Goal: Transaction & Acquisition: Subscribe to service/newsletter

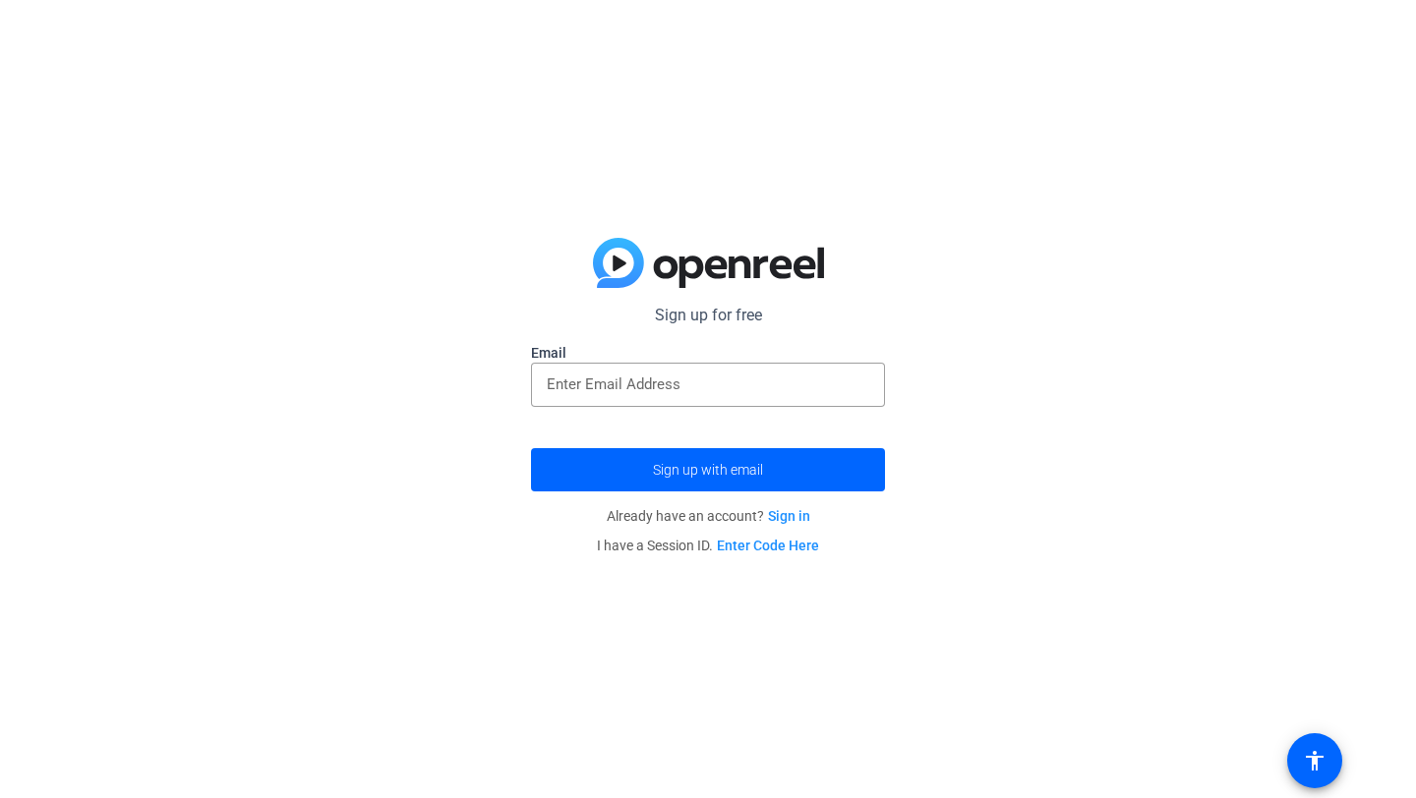
click at [549, 735] on div "Sign up for free Email Sign up with email Already have an account? Sign in I ha…" at bounding box center [708, 399] width 1416 height 798
click at [709, 366] on div at bounding box center [708, 385] width 323 height 44
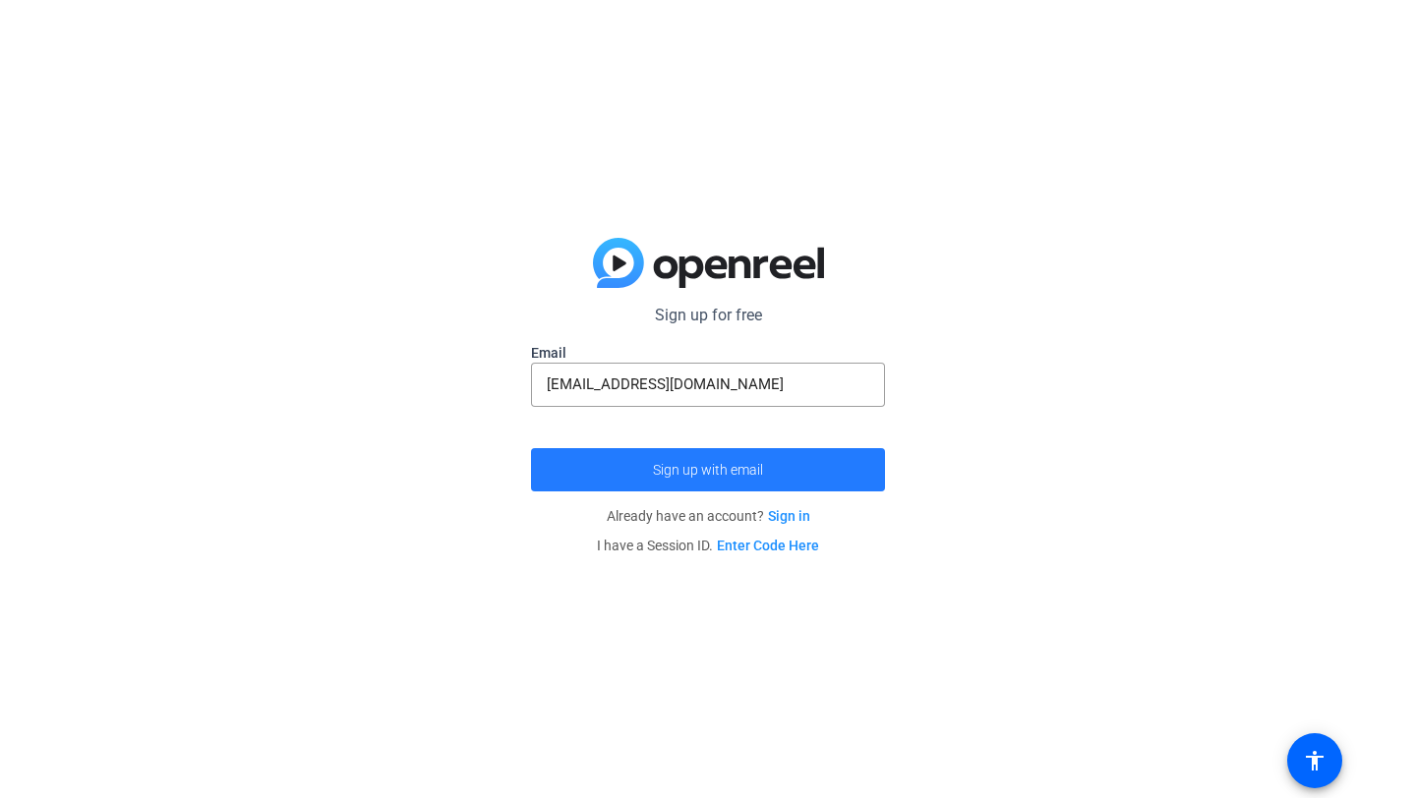
click at [776, 479] on span "submit" at bounding box center [708, 469] width 354 height 47
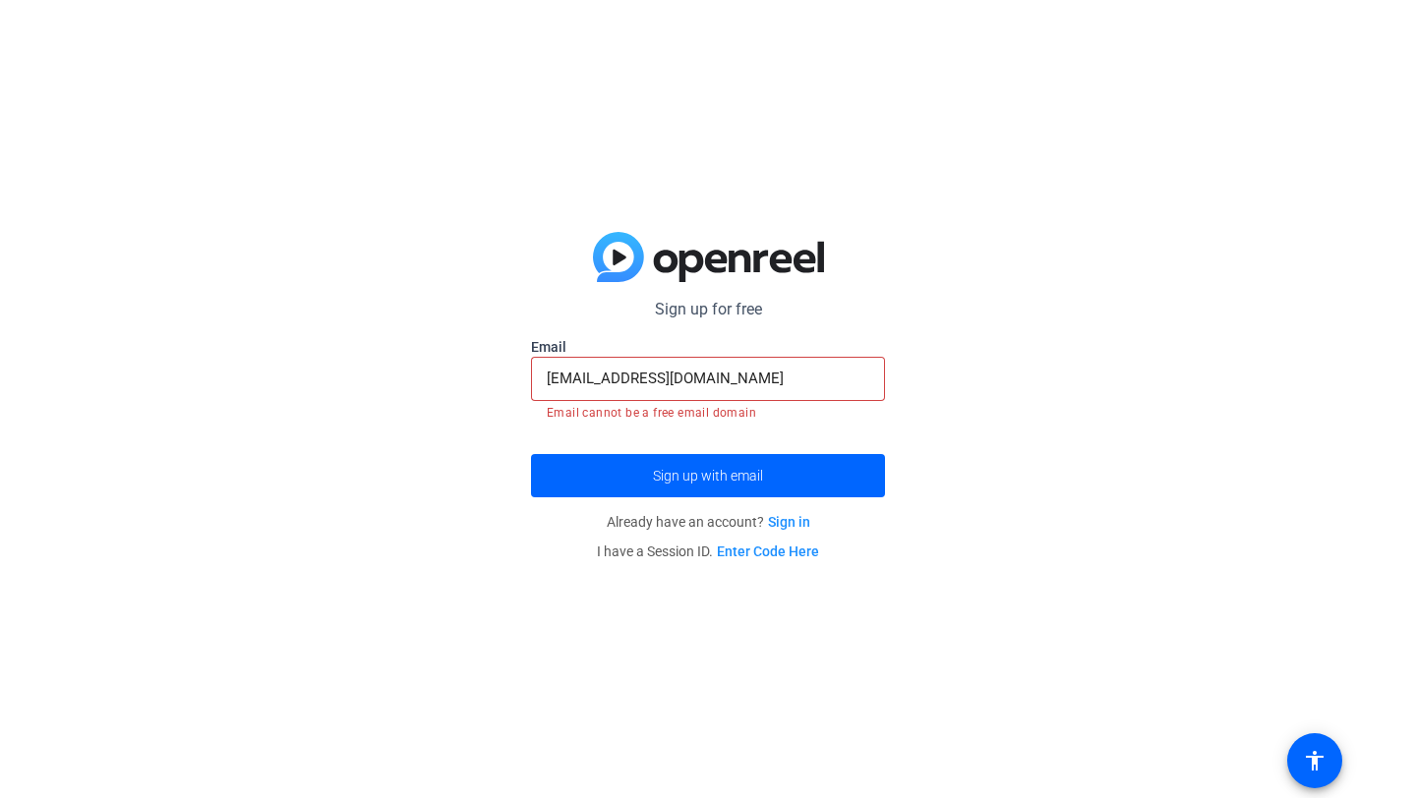
click at [772, 374] on input "[EMAIL_ADDRESS][DOMAIN_NAME]" at bounding box center [708, 379] width 323 height 24
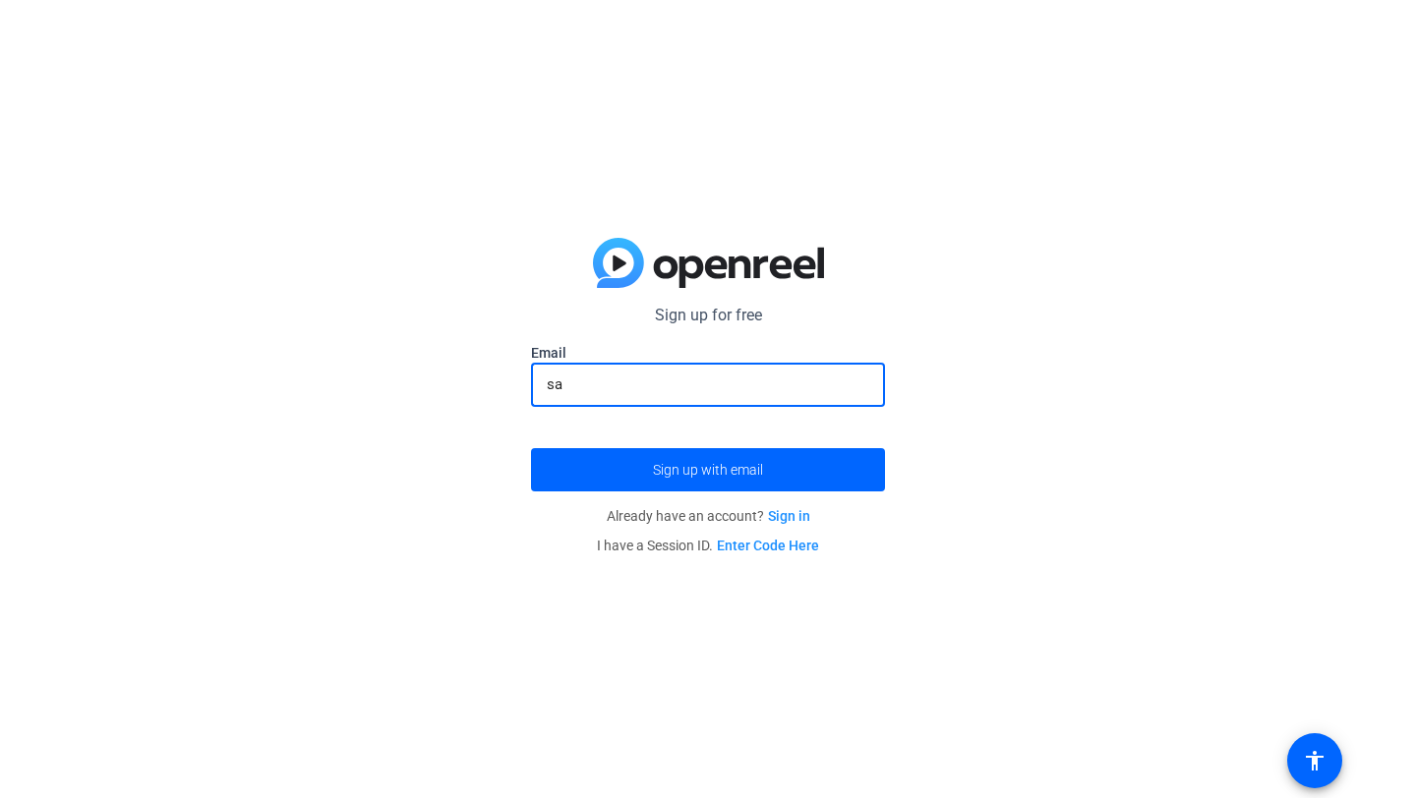
type input "s"
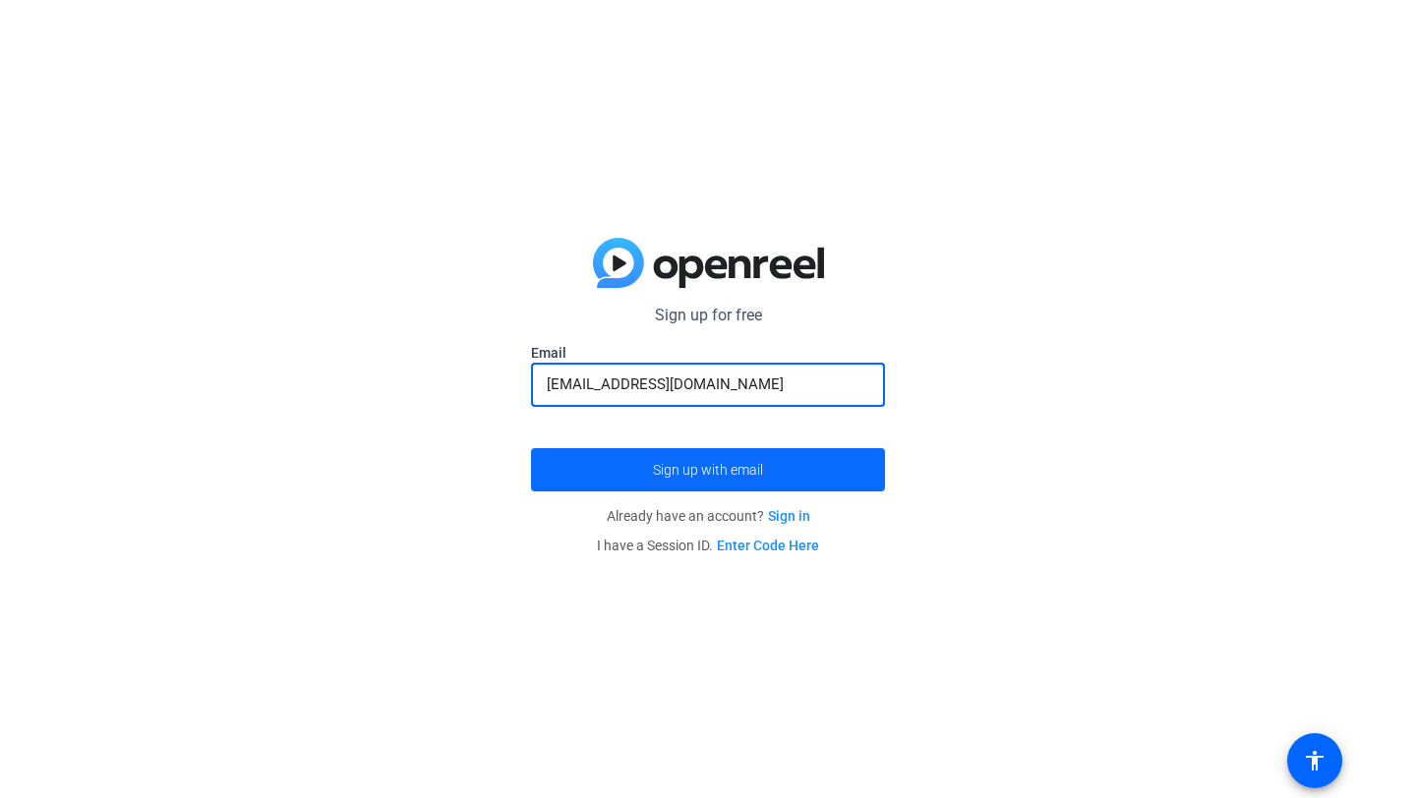
type input "[EMAIL_ADDRESS][DOMAIN_NAME]"
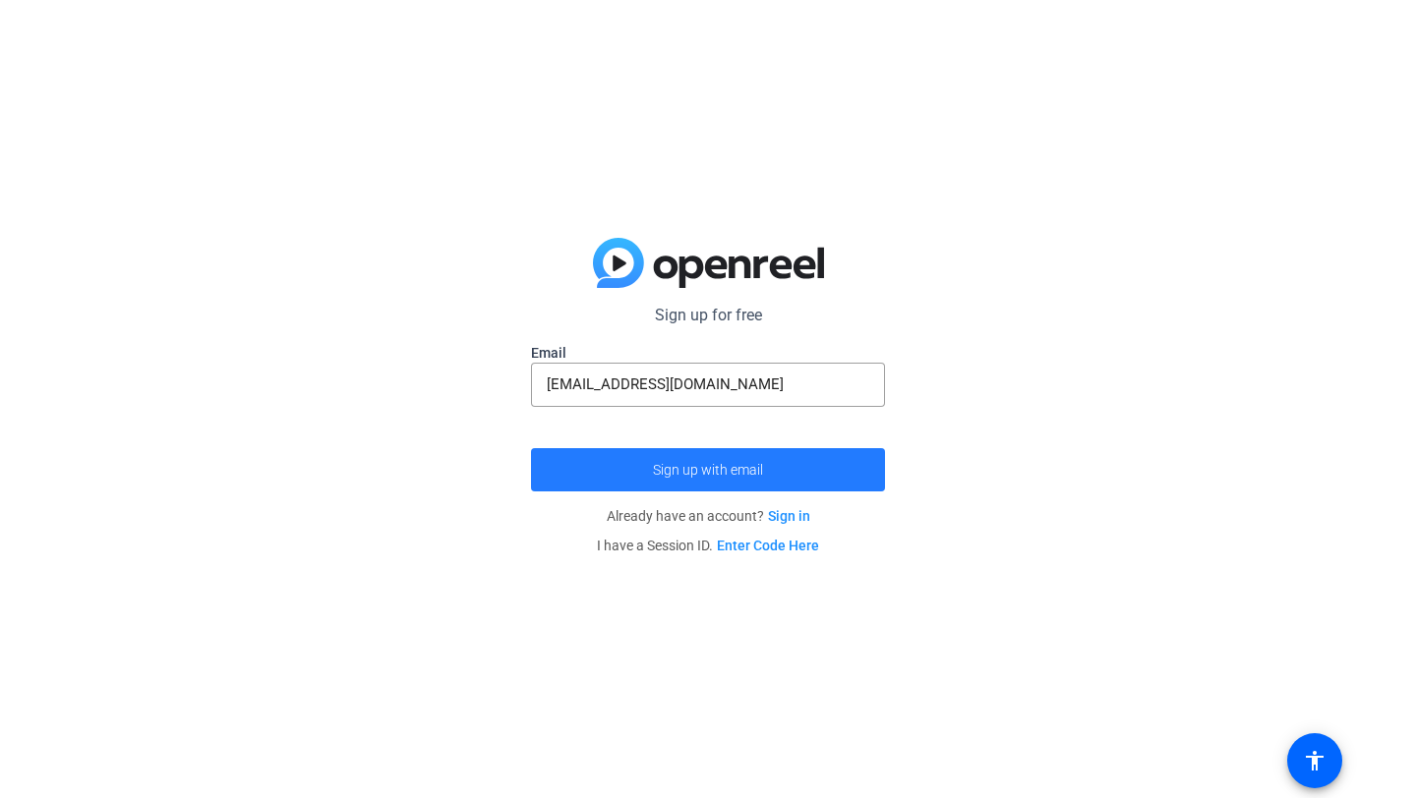
click at [792, 482] on span "submit" at bounding box center [708, 469] width 354 height 47
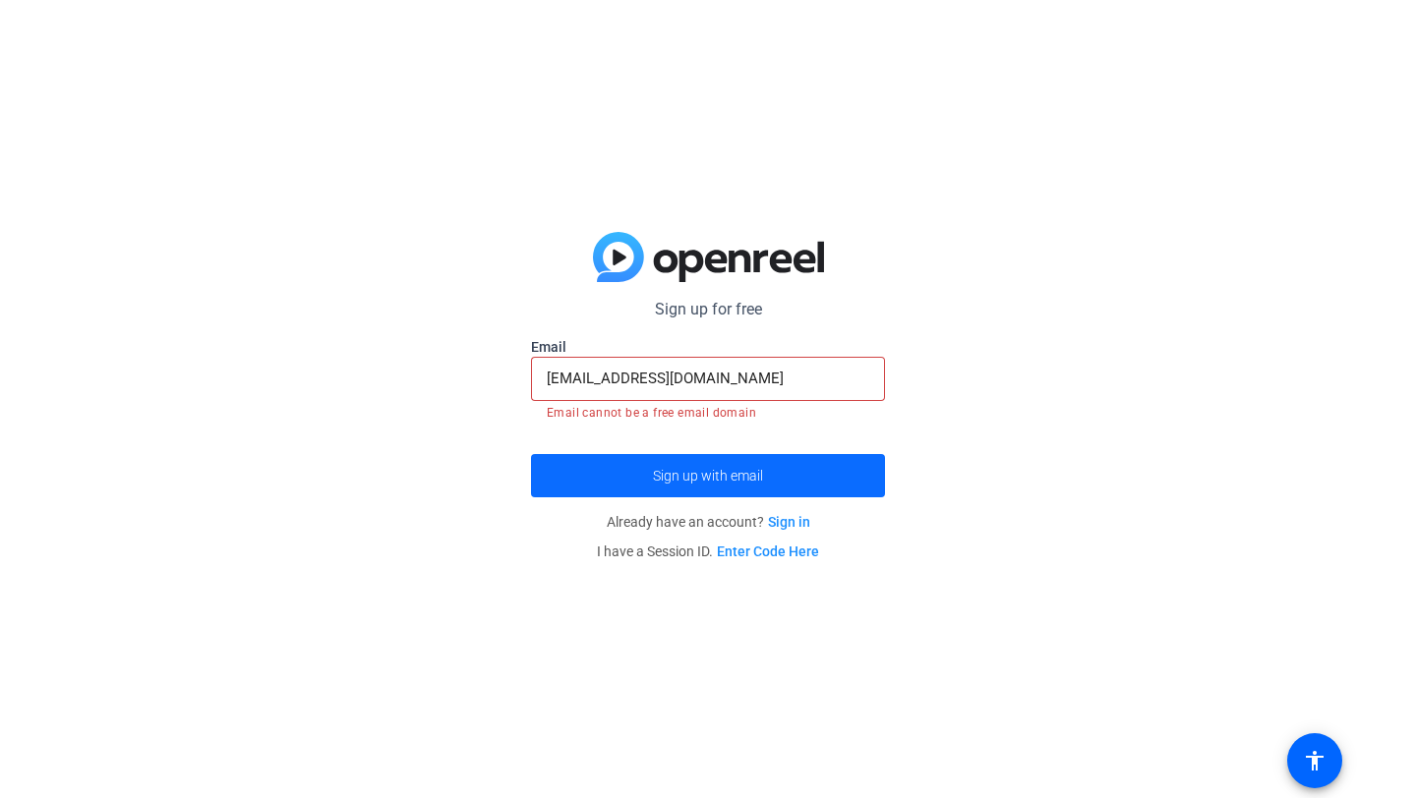
click at [792, 481] on span "submit" at bounding box center [708, 475] width 354 height 47
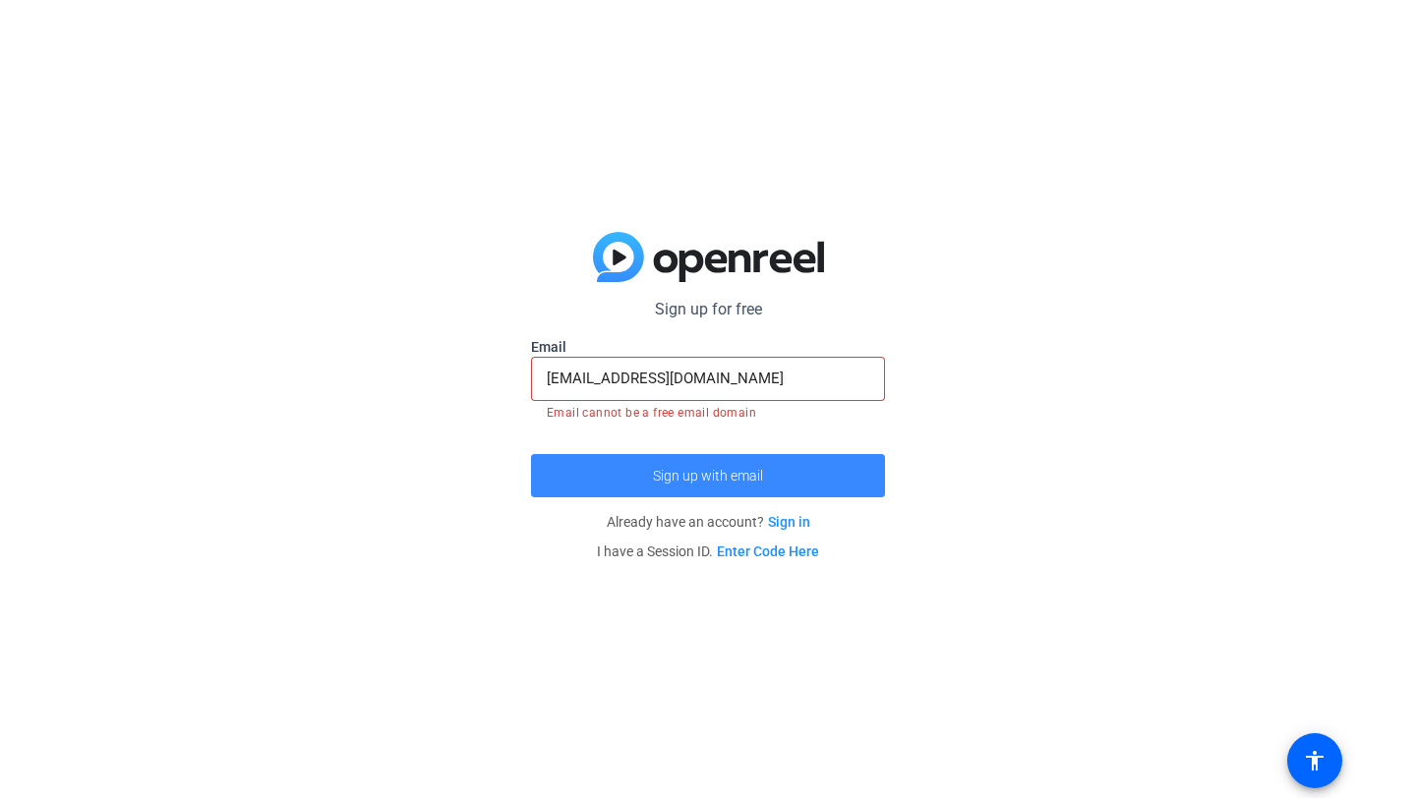
click at [792, 481] on span "submit" at bounding box center [708, 475] width 354 height 47
